Goal: Task Accomplishment & Management: Use online tool/utility

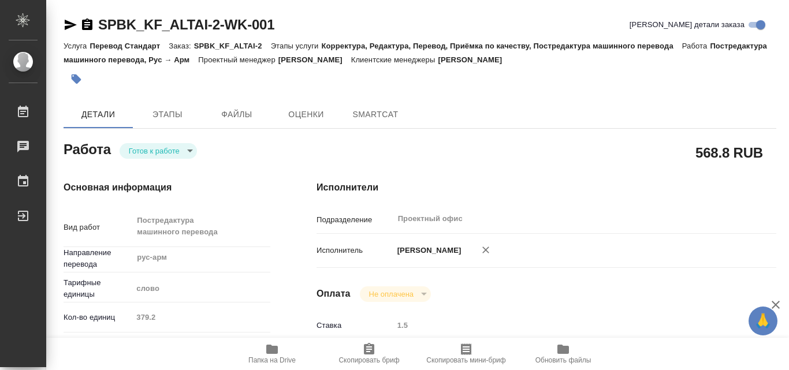
type textarea "x"
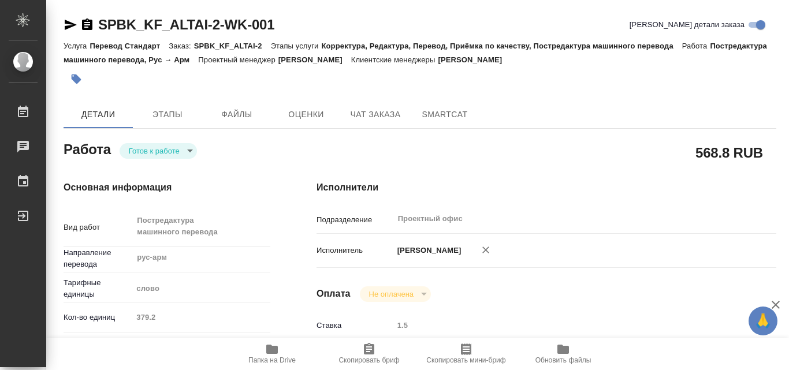
type textarea "x"
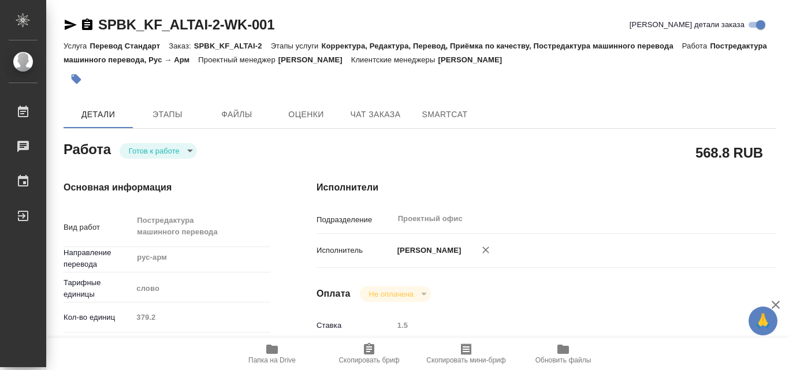
type textarea "x"
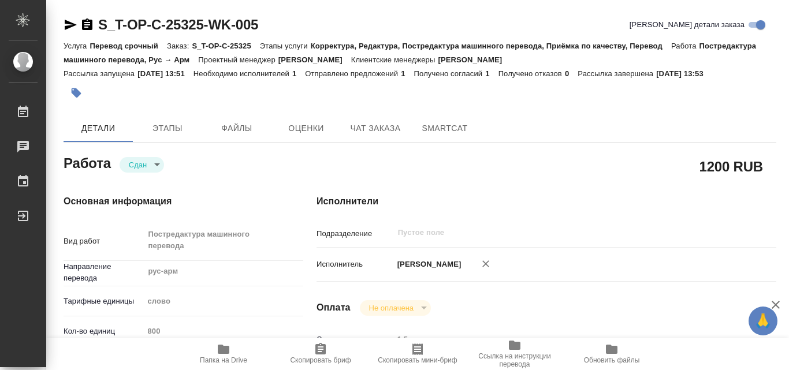
click at [608, 225] on div "​" at bounding box center [565, 232] width 345 height 21
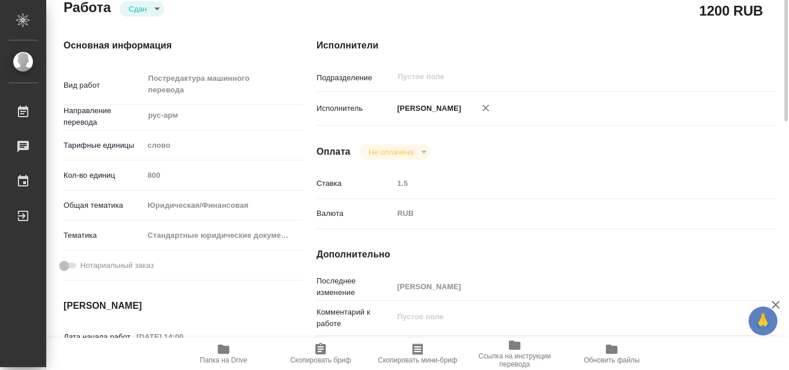
scroll to position [173, 0]
